Goal: Task Accomplishment & Management: Manage account settings

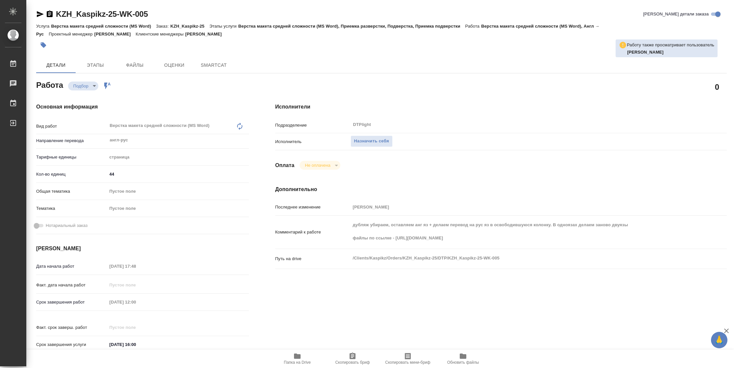
type textarea "x"
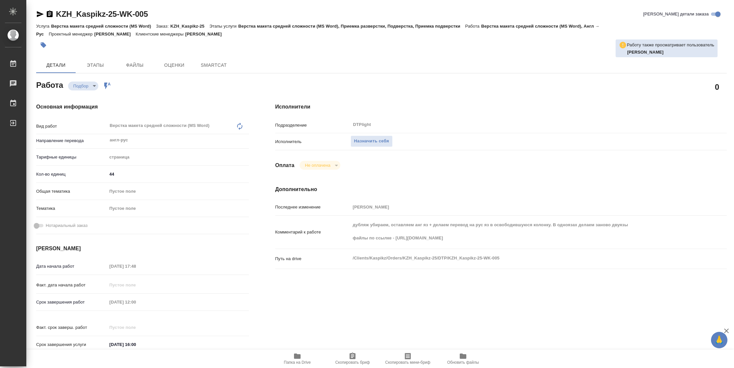
type textarea "x"
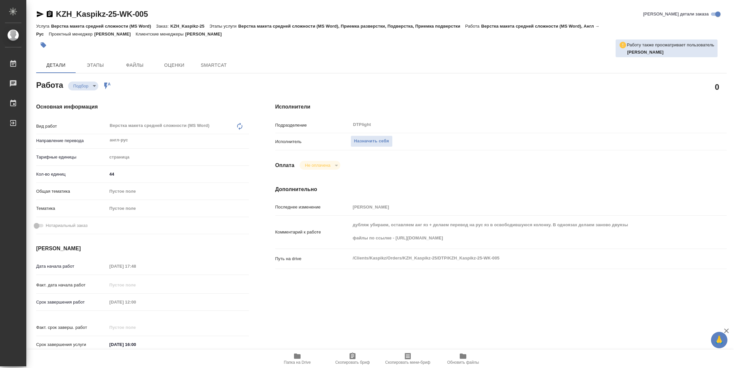
type textarea "x"
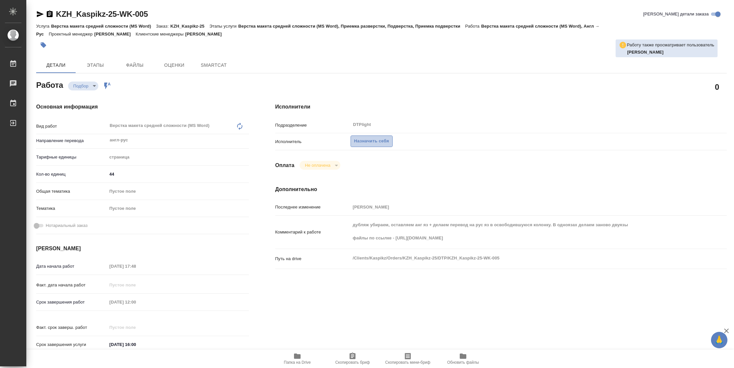
click at [362, 144] on span "Назначить себя" at bounding box center [371, 141] width 35 height 8
type textarea "x"
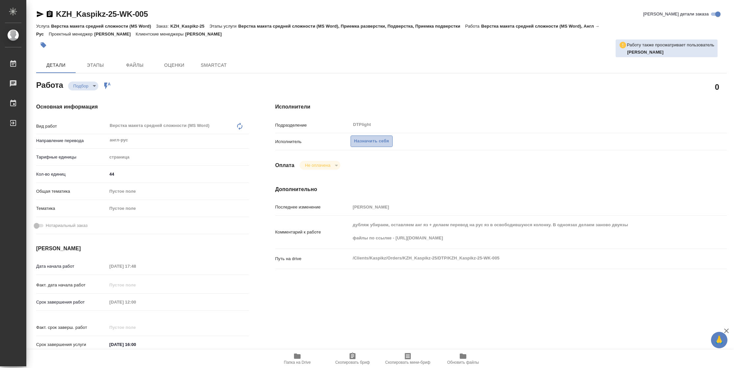
type textarea "x"
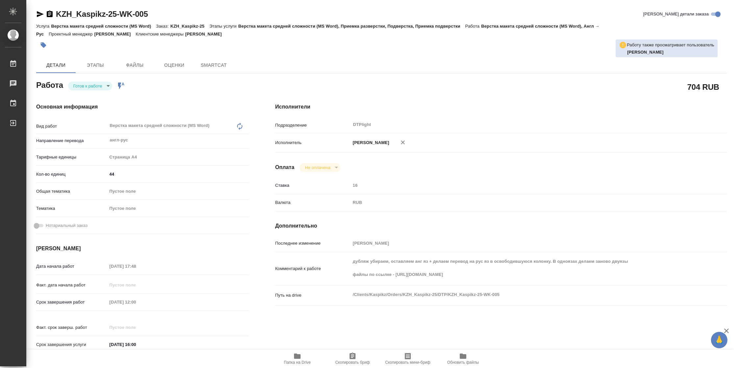
type textarea "x"
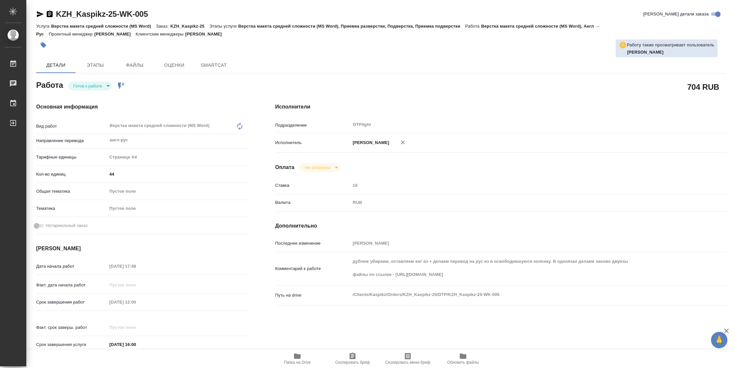
type textarea "x"
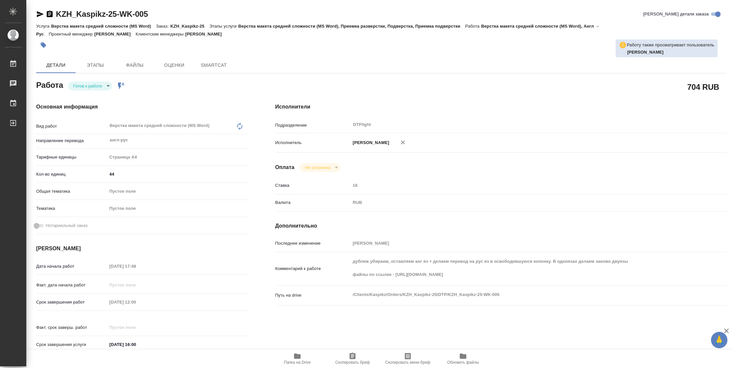
type textarea "x"
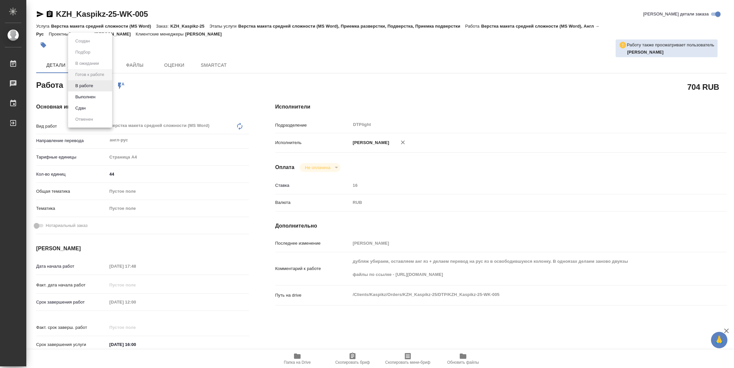
type textarea "x"
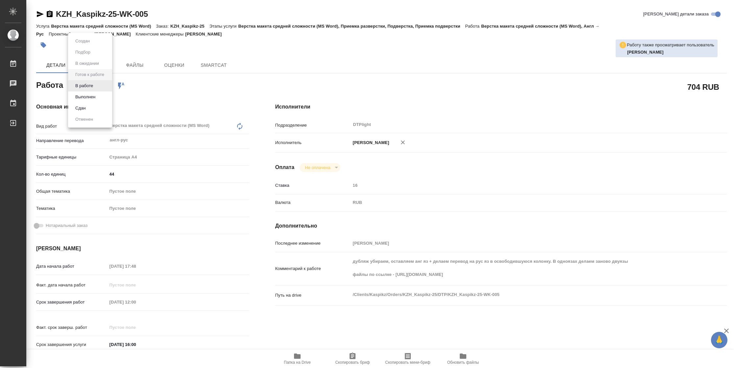
click at [97, 87] on body "🙏 .cls-1 fill:#fff; AWATERA Vasilyeva Natalia Работы Чаты График Выйти KZH_Kasp…" at bounding box center [367, 184] width 734 height 368
click at [97, 87] on li "В работе" at bounding box center [90, 85] width 44 height 11
type textarea "x"
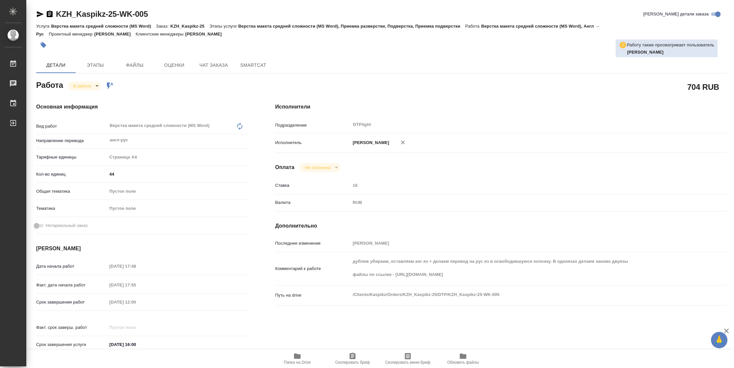
type textarea "x"
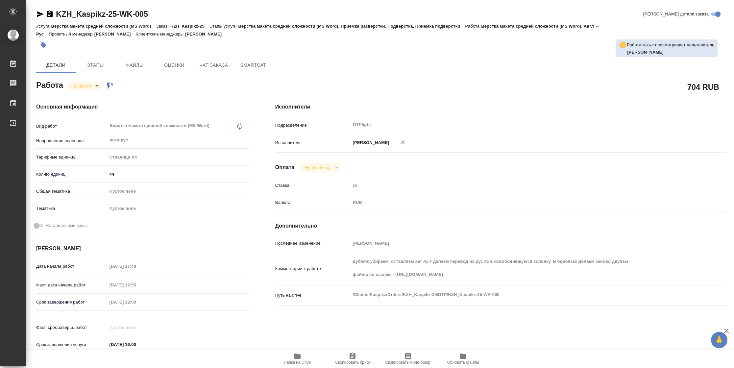
type textarea "x"
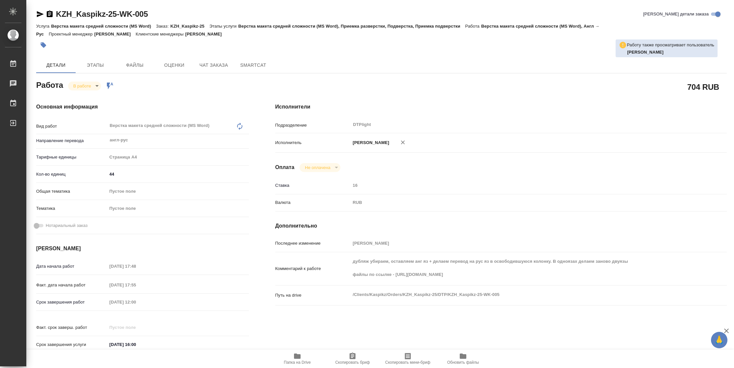
type textarea "x"
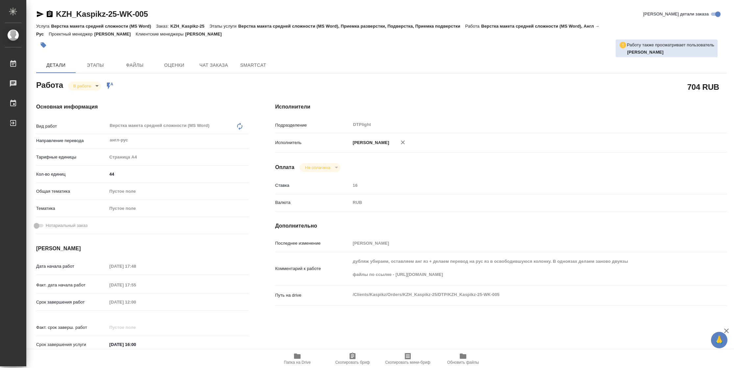
type textarea "x"
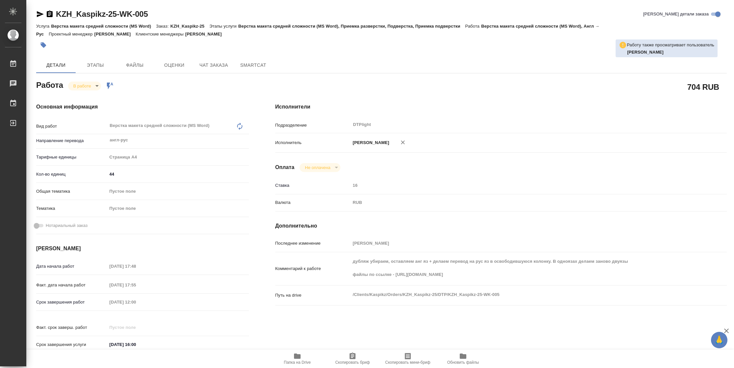
type textarea "x"
